Goal: Information Seeking & Learning: Learn about a topic

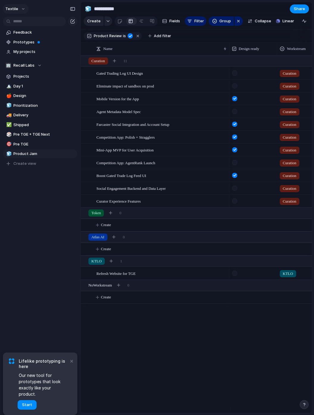
click at [18, 9] on button "Textile" at bounding box center [16, 9] width 26 height 10
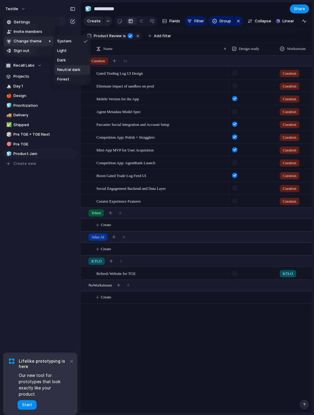
click at [73, 71] on span "Neutral dark" at bounding box center [68, 70] width 23 height 6
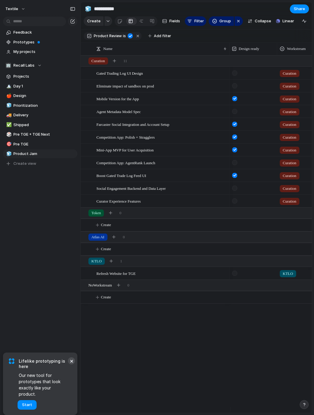
click at [74, 365] on button "×" at bounding box center [71, 361] width 7 height 7
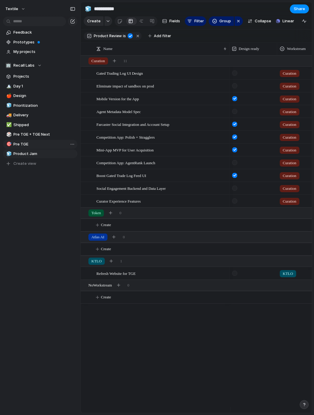
click at [56, 195] on div "Open in new tab Copy link Duplicate view Rename view Delete view" at bounding box center [157, 207] width 314 height 415
